Goal: Check status

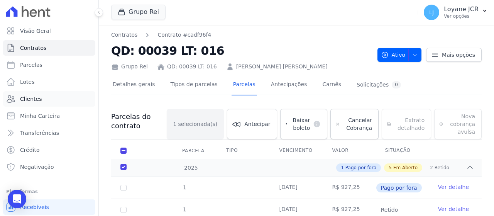
click at [41, 102] on link "Clientes" at bounding box center [49, 98] width 92 height 15
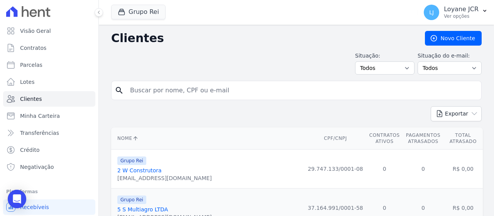
click at [249, 92] on input "search" at bounding box center [302, 90] width 353 height 15
paste input "[PERSON_NAME]"
type input "[PERSON_NAME]"
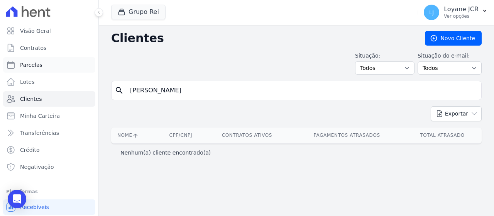
click at [59, 68] on link "Parcelas" at bounding box center [49, 64] width 92 height 15
click at [80, 63] on link "Parcelas" at bounding box center [49, 64] width 92 height 15
select select
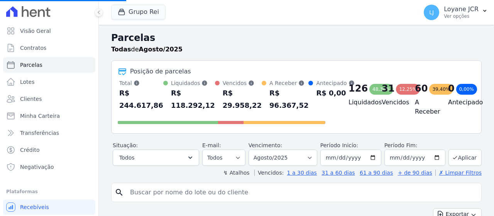
select select
